Goal: Book appointment/travel/reservation

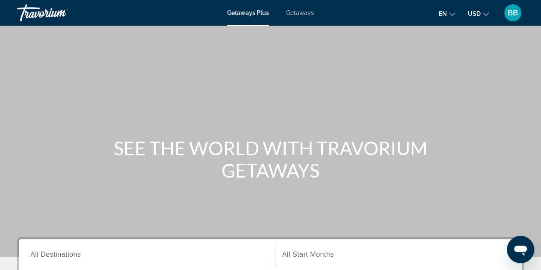
click at [301, 13] on span "Getaways" at bounding box center [300, 12] width 28 height 7
click at [59, 256] on span "All Destinations" at bounding box center [55, 254] width 51 height 7
click at [59, 256] on input "Destination All Destinations" at bounding box center [147, 255] width 234 height 10
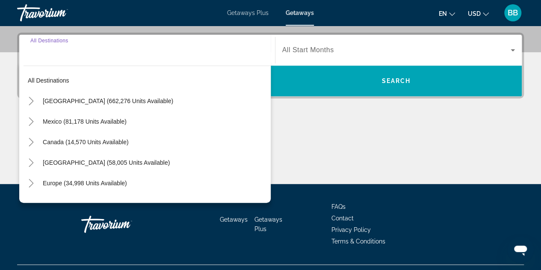
scroll to position [209, 0]
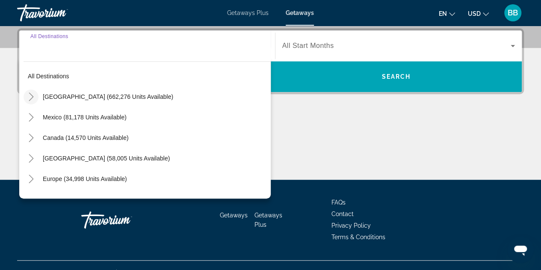
click at [29, 95] on icon "Toggle United States (662,276 units available)" at bounding box center [31, 96] width 9 height 9
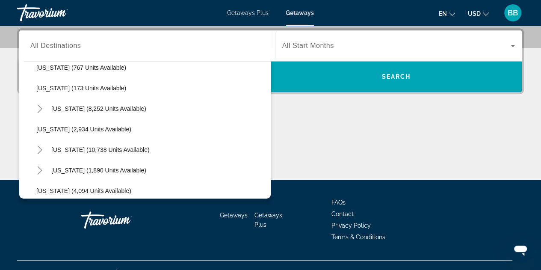
scroll to position [452, 0]
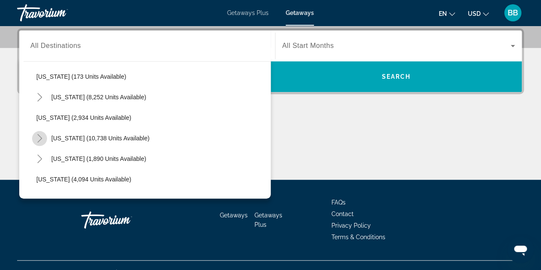
click at [39, 137] on icon "Toggle Nevada (10,738 units available)" at bounding box center [40, 138] width 9 height 9
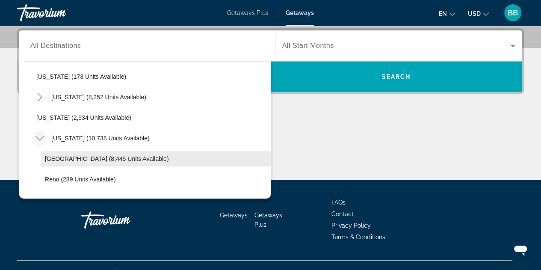
click at [63, 158] on span "Las Vegas (8,445 units available)" at bounding box center [107, 158] width 124 height 7
type input "**********"
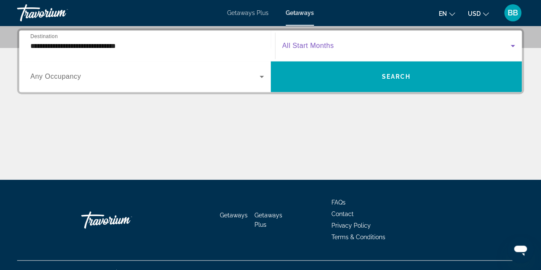
click at [514, 46] on icon "Search widget" at bounding box center [513, 46] width 4 height 2
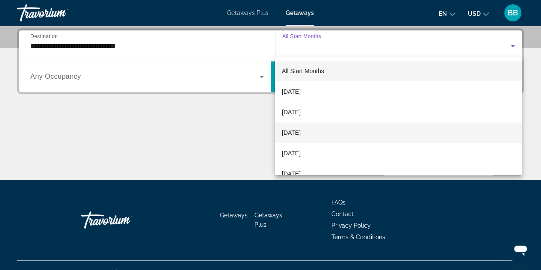
click at [294, 133] on span "[DATE]" at bounding box center [291, 133] width 19 height 10
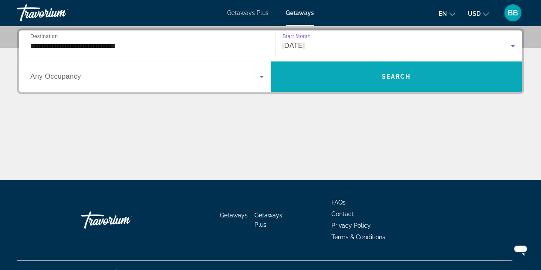
click at [342, 78] on span "Search widget" at bounding box center [397, 76] width 252 height 21
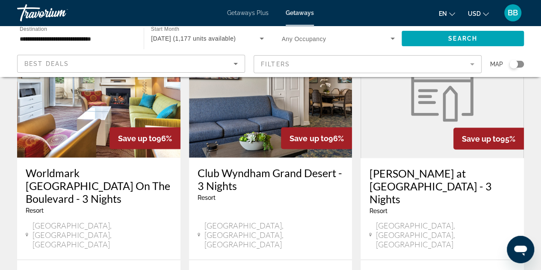
scroll to position [813, 0]
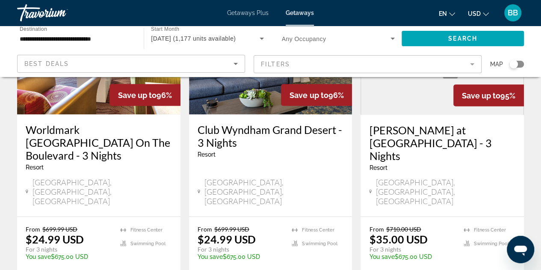
click at [473, 65] on mat-form-field "Filters" at bounding box center [368, 64] width 228 height 18
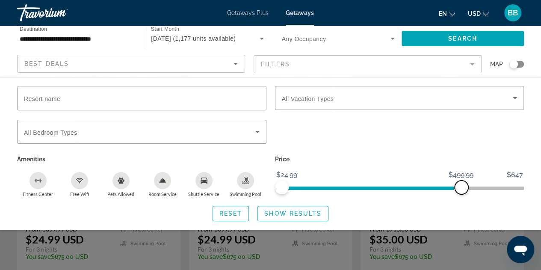
drag, startPoint x: 514, startPoint y: 187, endPoint x: 462, endPoint y: 194, distance: 53.1
click at [462, 194] on div "Price $24.99 $647 $24.99 $499.99" at bounding box center [400, 175] width 258 height 44
click at [286, 214] on span "Show Results" at bounding box center [293, 213] width 57 height 7
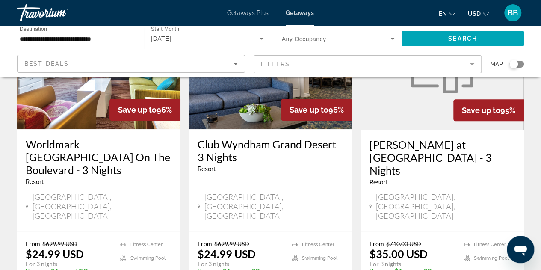
scroll to position [128, 0]
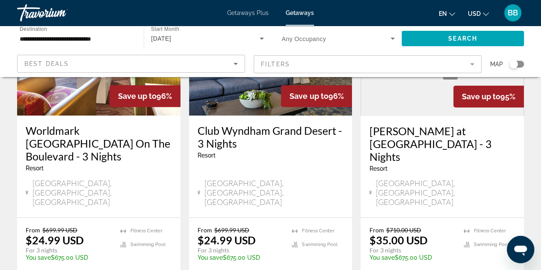
click at [260, 106] on img "Main content" at bounding box center [270, 47] width 163 height 137
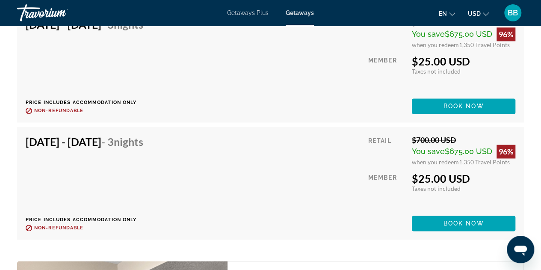
scroll to position [2183, 0]
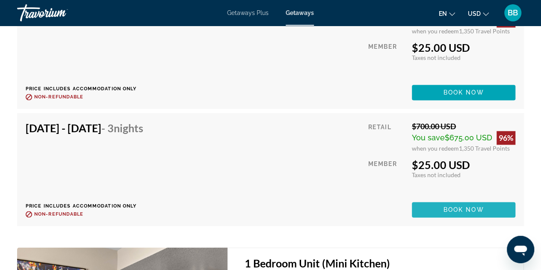
click at [449, 210] on span "Book now" at bounding box center [464, 209] width 41 height 7
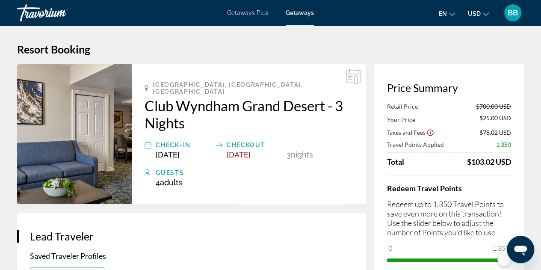
scroll to position [43, 0]
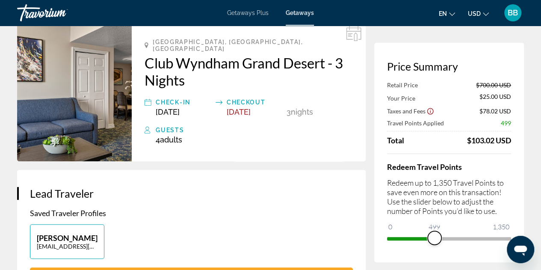
drag, startPoint x: 502, startPoint y: 238, endPoint x: 435, endPoint y: 241, distance: 66.9
click at [435, 241] on span "ngx-slider" at bounding box center [435, 238] width 14 height 14
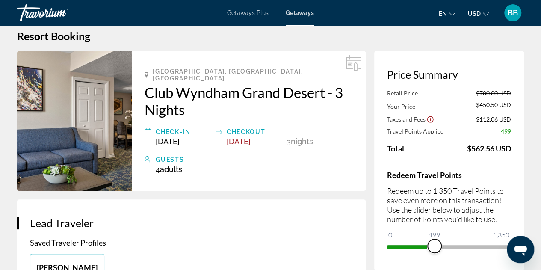
scroll to position [0, 0]
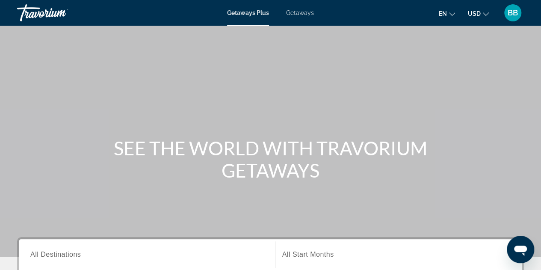
click at [52, 253] on span "All Destinations" at bounding box center [55, 254] width 51 height 7
click at [52, 253] on input "Destination All Destinations" at bounding box center [147, 255] width 234 height 10
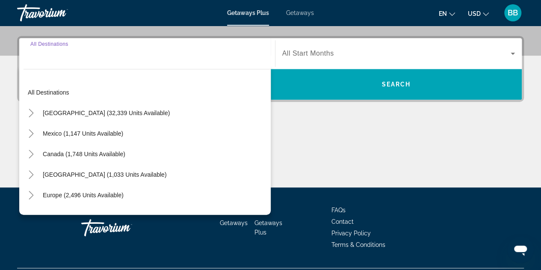
scroll to position [209, 0]
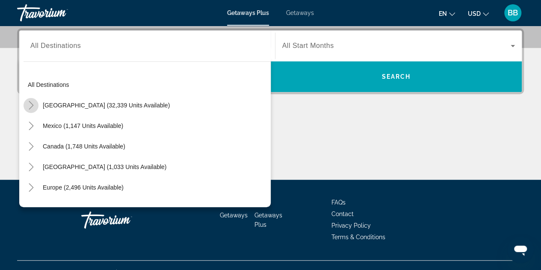
click at [30, 104] on icon "Toggle United States (32,339 units available)" at bounding box center [31, 105] width 9 height 9
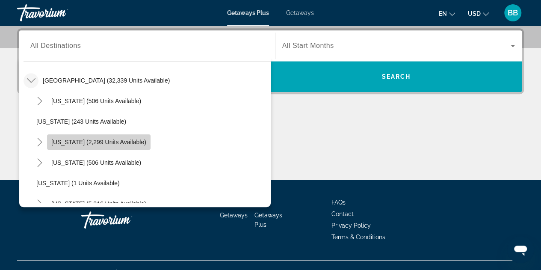
click at [106, 141] on span "[US_STATE] (2,299 units available)" at bounding box center [98, 142] width 95 height 7
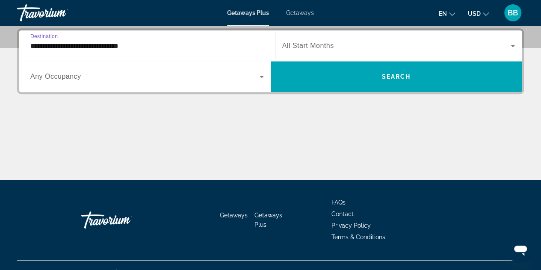
scroll to position [166, 0]
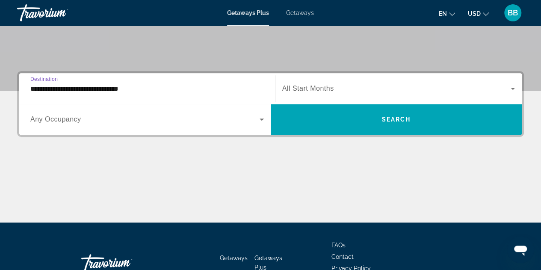
click at [48, 88] on input "**********" at bounding box center [147, 89] width 234 height 10
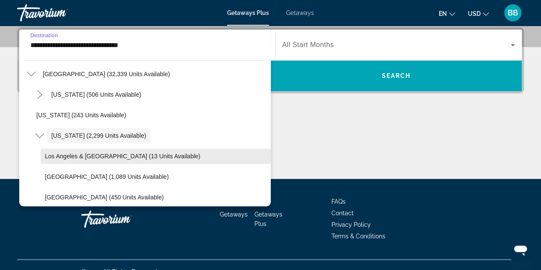
scroll to position [73, 0]
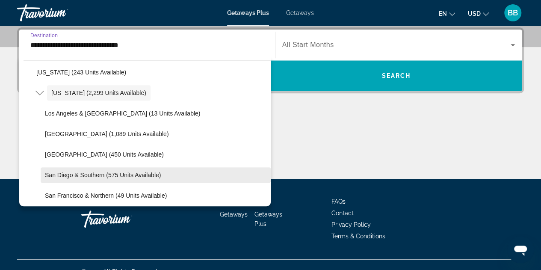
click at [97, 174] on span "San Diego & Southern (575 units available)" at bounding box center [103, 175] width 116 height 7
type input "**********"
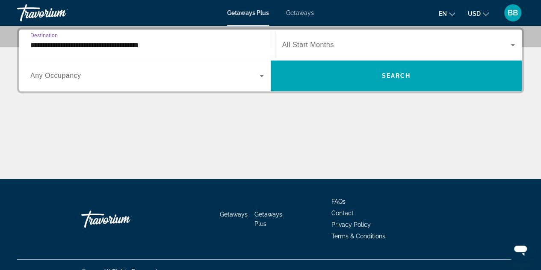
scroll to position [209, 0]
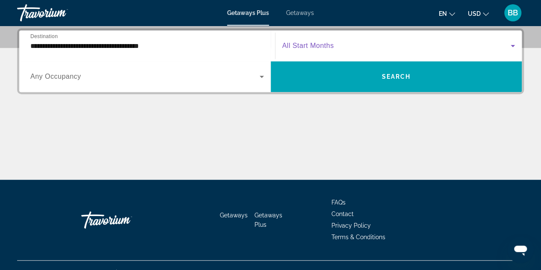
click at [514, 46] on icon "Search widget" at bounding box center [513, 46] width 10 height 10
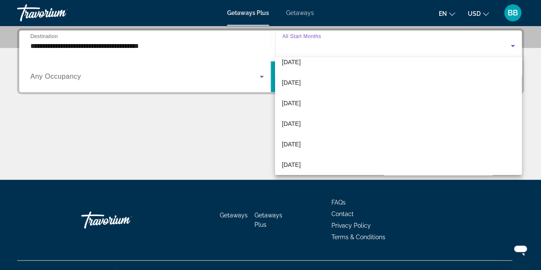
scroll to position [120, 0]
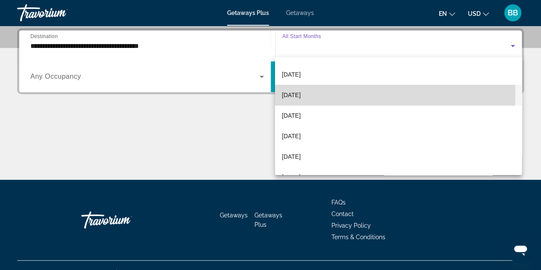
click at [288, 93] on span "[DATE]" at bounding box center [291, 95] width 19 height 10
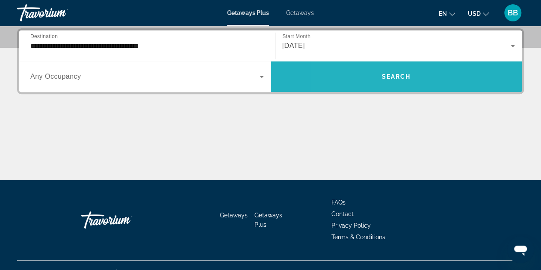
click at [363, 81] on span "Search widget" at bounding box center [397, 76] width 252 height 21
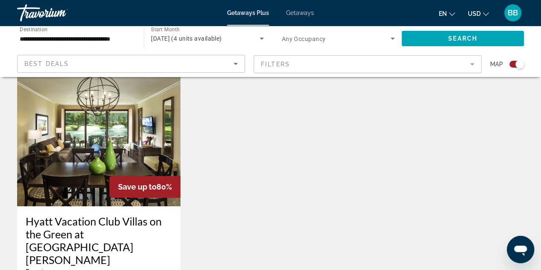
scroll to position [300, 0]
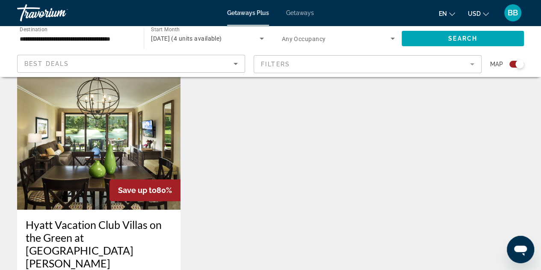
click at [97, 141] on img "Main content" at bounding box center [98, 141] width 163 height 137
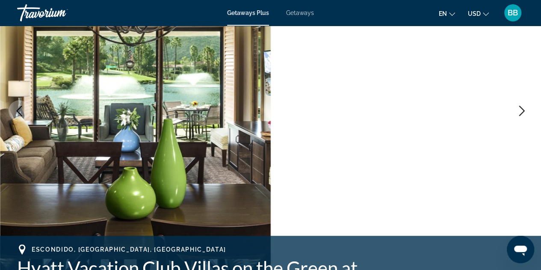
scroll to position [108, 0]
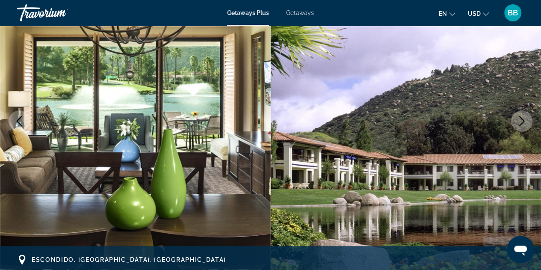
click at [298, 12] on span "Getaways" at bounding box center [300, 12] width 28 height 7
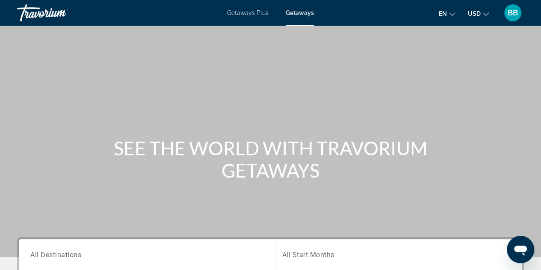
click at [57, 255] on span "All Destinations" at bounding box center [55, 254] width 51 height 8
click at [57, 255] on input "Destination All Destinations" at bounding box center [147, 255] width 234 height 10
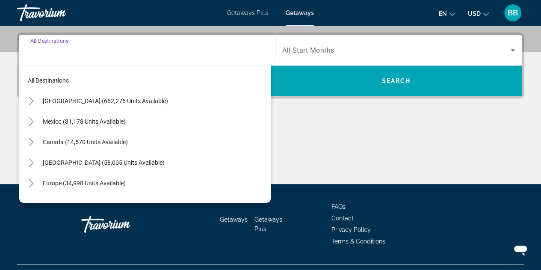
scroll to position [209, 0]
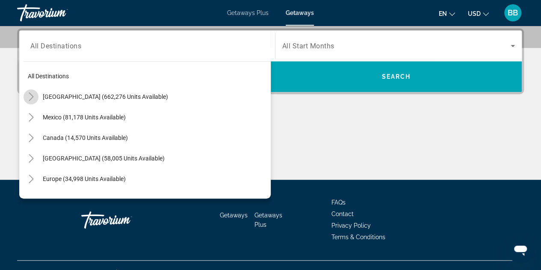
click at [30, 95] on icon "Toggle United States (662,276 units available)" at bounding box center [31, 96] width 9 height 9
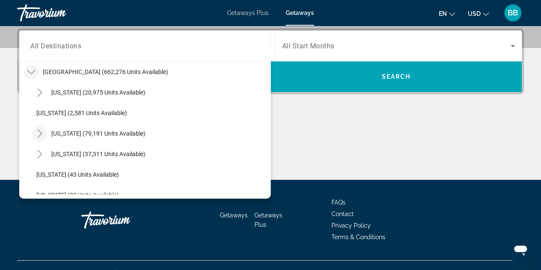
click at [38, 133] on icon "Toggle California (79,191 units available)" at bounding box center [40, 133] width 9 height 9
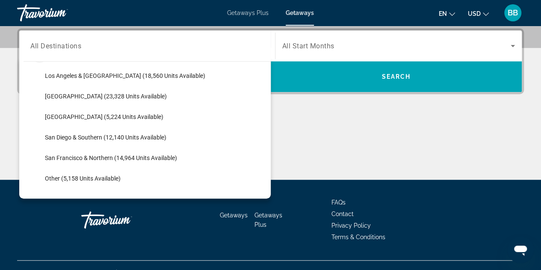
scroll to position [107, 0]
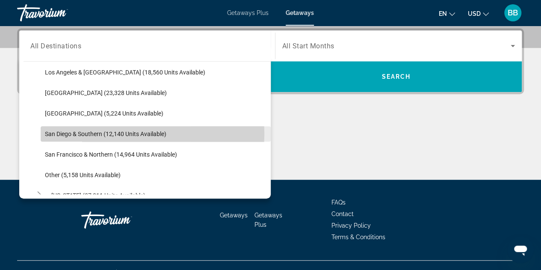
click at [64, 133] on span "San Diego & Southern (12,140 units available)" at bounding box center [106, 134] width 122 height 7
type input "**********"
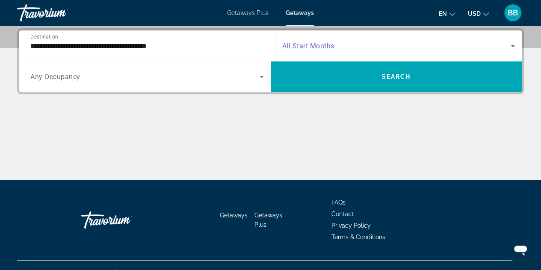
click at [514, 45] on icon "Search widget" at bounding box center [513, 46] width 4 height 2
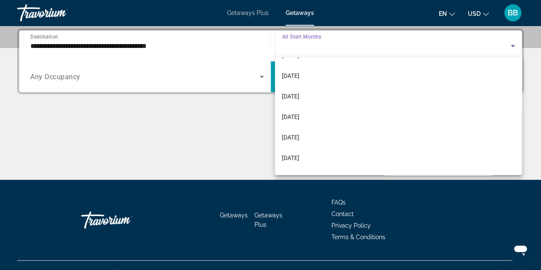
scroll to position [91, 0]
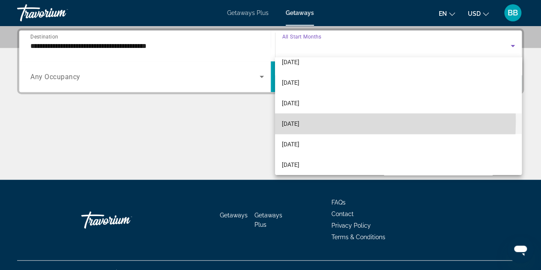
click at [288, 121] on span "[DATE]" at bounding box center [291, 124] width 18 height 10
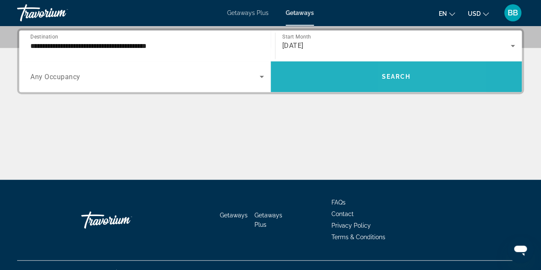
click at [426, 86] on span "Search widget" at bounding box center [397, 76] width 252 height 31
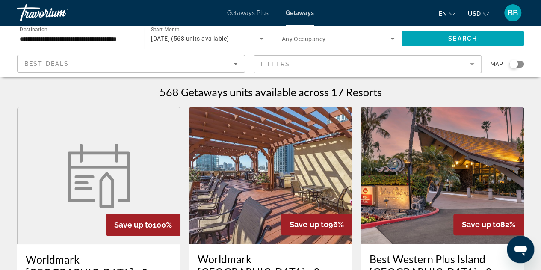
click at [472, 64] on mat-form-field "Filters" at bounding box center [368, 64] width 228 height 18
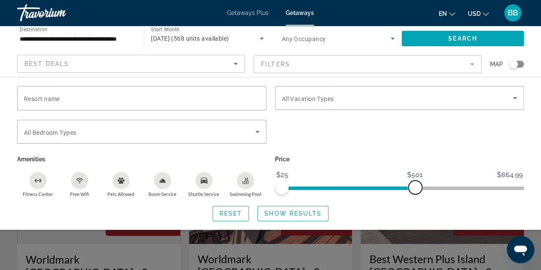
drag, startPoint x: 515, startPoint y: 188, endPoint x: 415, endPoint y: 188, distance: 99.7
click at [415, 188] on span "ngx-slider-max" at bounding box center [416, 188] width 14 height 14
click at [296, 211] on span "Show Results" at bounding box center [293, 213] width 57 height 7
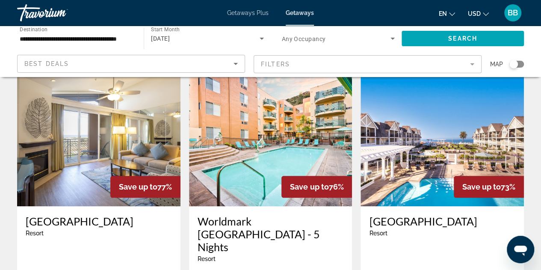
scroll to position [385, 0]
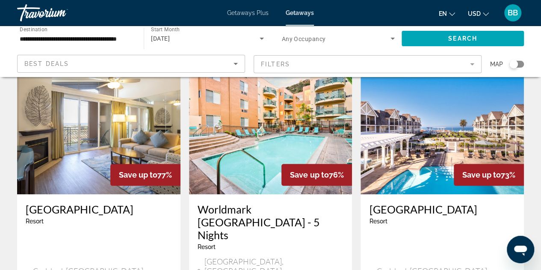
click at [442, 138] on img "Main content" at bounding box center [442, 125] width 163 height 137
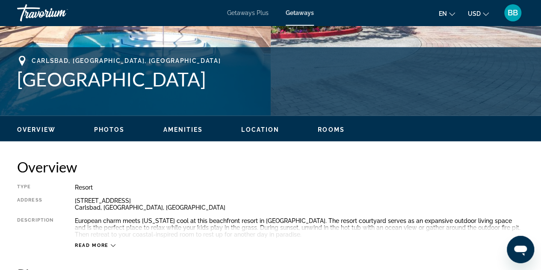
scroll to position [300, 0]
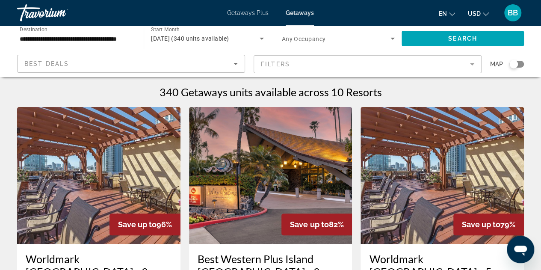
click at [435, 180] on img "Main content" at bounding box center [442, 175] width 163 height 137
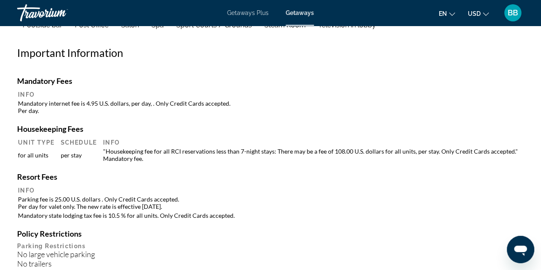
scroll to position [984, 0]
